Goal: Task Accomplishment & Management: Complete application form

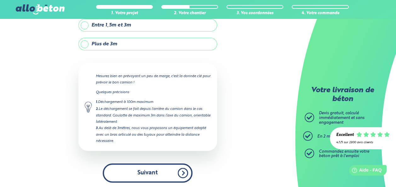
click at [184, 171] on button "Suivant" at bounding box center [148, 172] width 90 height 19
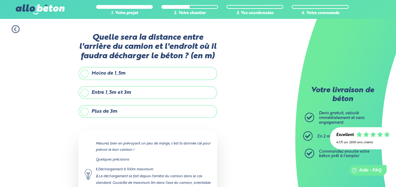
click at [101, 113] on label "Plus de 3m" at bounding box center [147, 111] width 139 height 13
click at [0, 0] on input "Plus de 3m" at bounding box center [0, 0] width 0 height 0
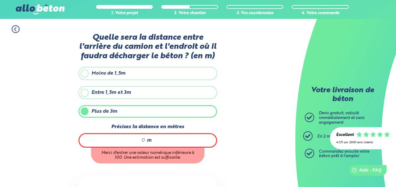
click at [144, 139] on input "Précisez la distance en mètres" at bounding box center [116, 140] width 60 height 6
type input "60"
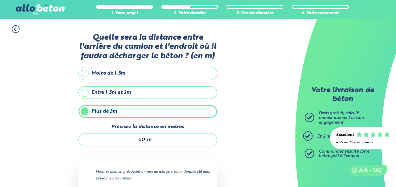
click at [258, 127] on div "1. Votre projet 2. Votre chantier 3. Vos coordonnées 4. Votre commande Quelle s…" at bounding box center [147, 152] width 295 height 266
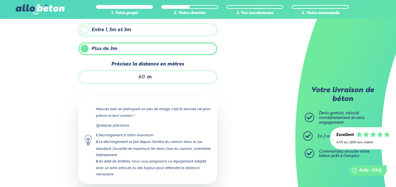
scroll to position [94, 0]
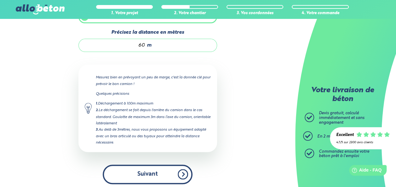
click at [161, 177] on button "Suivant" at bounding box center [148, 174] width 90 height 19
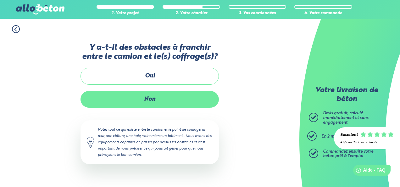
click at [148, 98] on label "Non" at bounding box center [150, 99] width 139 height 17
click at [0, 0] on input "Non" at bounding box center [0, 0] width 0 height 0
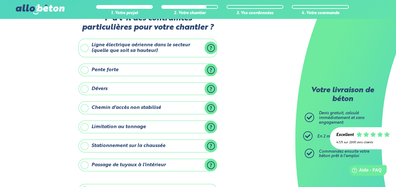
scroll to position [63, 0]
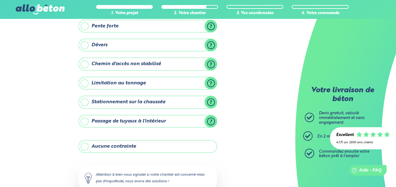
click at [169, 102] on label "Stationnement sur la chaussée" at bounding box center [147, 102] width 139 height 13
click at [0, 0] on input "Stationnement sur la chaussée" at bounding box center [0, 0] width 0 height 0
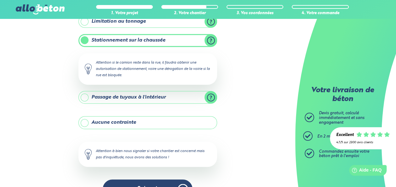
scroll to position [126, 0]
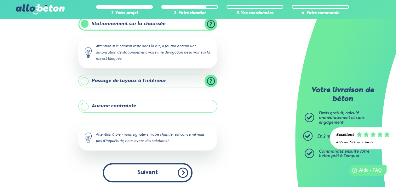
click at [165, 178] on button "Suivant" at bounding box center [148, 172] width 90 height 19
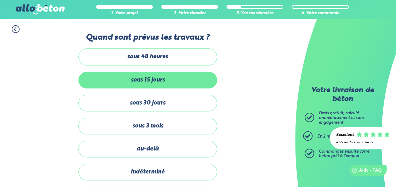
click at [161, 80] on label "sous 15 jours" at bounding box center [147, 80] width 139 height 17
click at [0, 0] on input "sous 15 jours" at bounding box center [0, 0] width 0 height 0
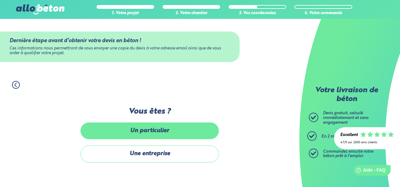
click at [158, 128] on label "Un particulier" at bounding box center [150, 130] width 139 height 17
click at [0, 0] on input "Un particulier" at bounding box center [0, 0] width 0 height 0
